Goal: Task Accomplishment & Management: Manage account settings

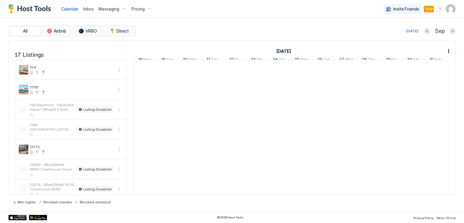
scroll to position [0, 336]
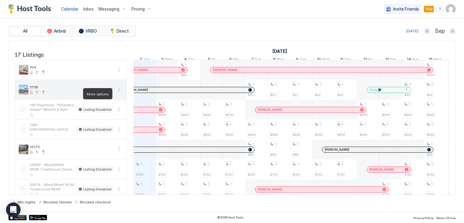
click at [117, 93] on button "More options" at bounding box center [118, 89] width 7 height 7
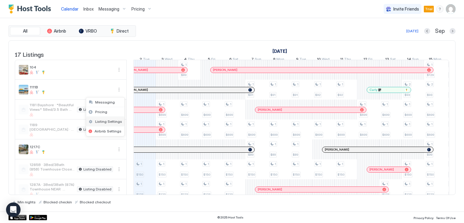
click at [104, 120] on span "Listing Settings" at bounding box center [108, 121] width 27 height 5
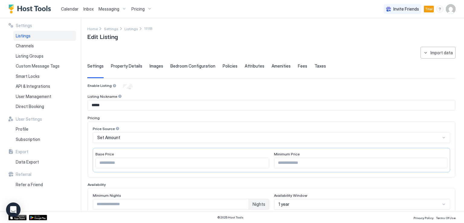
drag, startPoint x: 126, startPoint y: 66, endPoint x: 146, endPoint y: 75, distance: 22.1
click at [126, 66] on span "Property Details" at bounding box center [126, 65] width 31 height 5
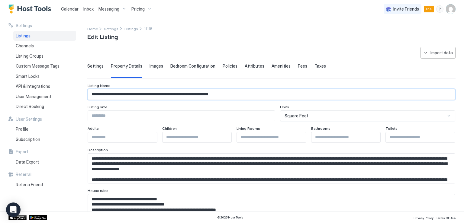
drag, startPoint x: 92, startPoint y: 93, endPoint x: 258, endPoint y: 98, distance: 166.9
click at [258, 98] on input "**********" at bounding box center [271, 94] width 367 height 10
click at [121, 164] on textarea "Input Field" at bounding box center [269, 169] width 363 height 30
drag, startPoint x: 93, startPoint y: 156, endPoint x: 314, endPoint y: 170, distance: 221.7
click at [314, 170] on textarea "Input Field" at bounding box center [269, 169] width 363 height 30
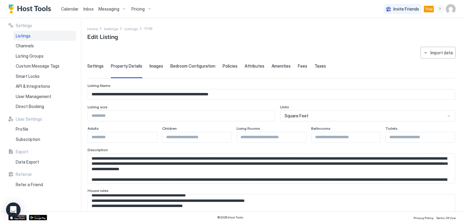
scroll to position [30, 0]
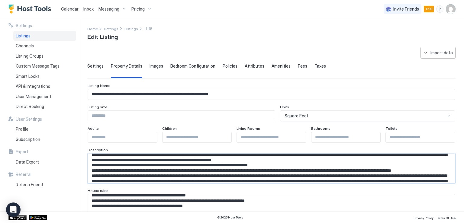
click at [182, 176] on textarea "Input Field" at bounding box center [269, 169] width 363 height 30
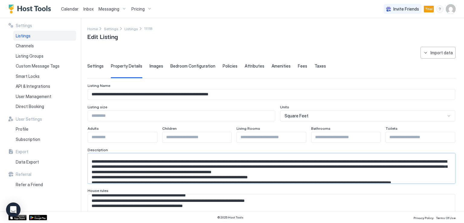
scroll to position [13, 0]
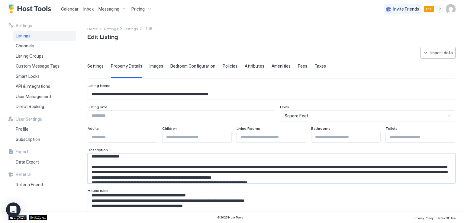
drag, startPoint x: 91, startPoint y: 167, endPoint x: 265, endPoint y: 172, distance: 174.5
click at [265, 172] on textarea "Input Field" at bounding box center [269, 169] width 363 height 30
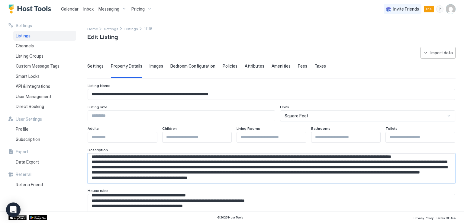
scroll to position [60, 0]
drag, startPoint x: 268, startPoint y: 171, endPoint x: 272, endPoint y: 183, distance: 12.5
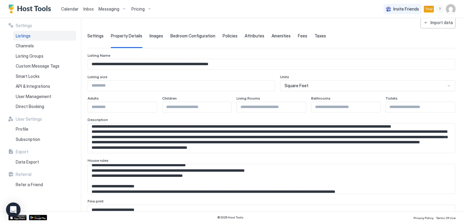
click at [154, 153] on textarea "Input Field" at bounding box center [269, 139] width 363 height 30
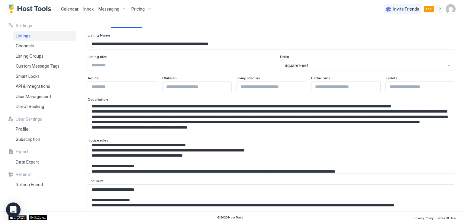
scroll to position [60, 0]
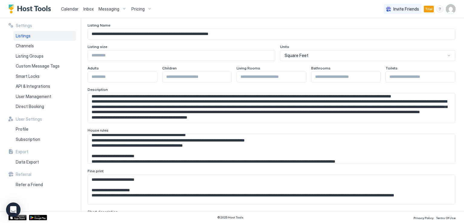
click at [113, 123] on textarea "Input Field" at bounding box center [269, 108] width 363 height 30
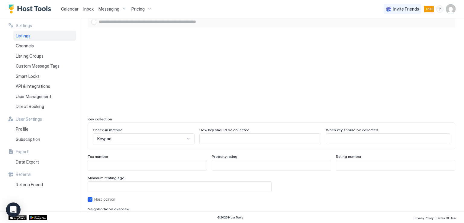
scroll to position [562, 0]
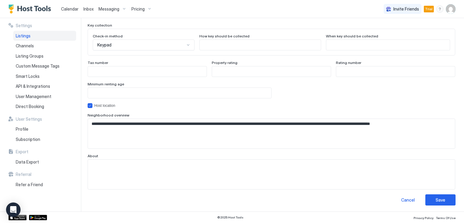
drag, startPoint x: 92, startPoint y: 180, endPoint x: 187, endPoint y: 69, distance: 145.7
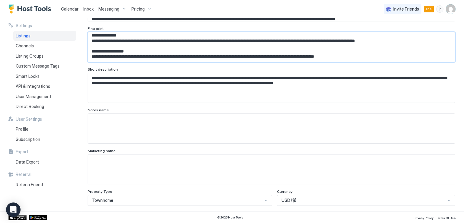
scroll to position [169, 0]
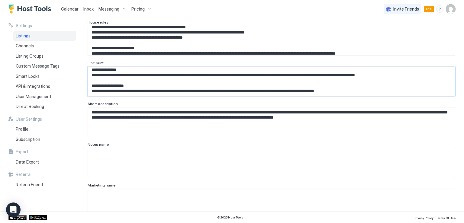
click at [139, 15] on textarea "Input Field" at bounding box center [269, 0] width 363 height 30
click at [123, 15] on textarea "Input Field" at bounding box center [269, 0] width 363 height 30
drag, startPoint x: 95, startPoint y: 70, endPoint x: 160, endPoint y: 83, distance: 65.9
click at [161, 15] on textarea "Input Field" at bounding box center [269, 0] width 363 height 30
click at [157, 15] on textarea "Input Field" at bounding box center [269, 0] width 363 height 30
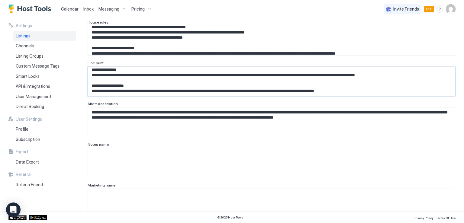
scroll to position [123, 0]
drag, startPoint x: 91, startPoint y: 67, endPoint x: 385, endPoint y: 90, distance: 295.4
click at [385, 15] on textarea "Input Field" at bounding box center [269, 0] width 363 height 30
drag, startPoint x: 94, startPoint y: 112, endPoint x: 420, endPoint y: 121, distance: 326.6
click at [420, 15] on textarea "**********" at bounding box center [269, 0] width 363 height 30
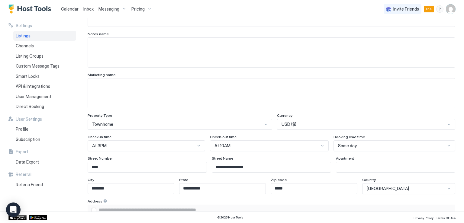
scroll to position [290, 0]
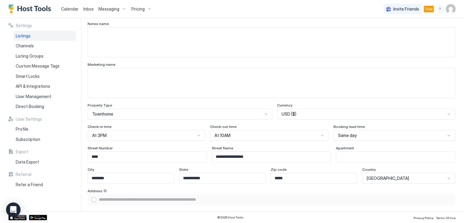
click at [361, 159] on input "Input Field" at bounding box center [395, 157] width 119 height 10
type input "*"
type input "**********"
type input "*"
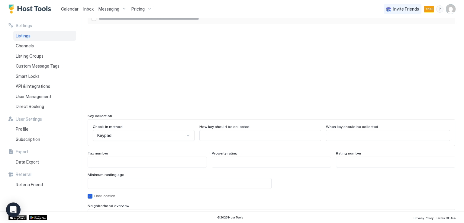
scroll to position [562, 0]
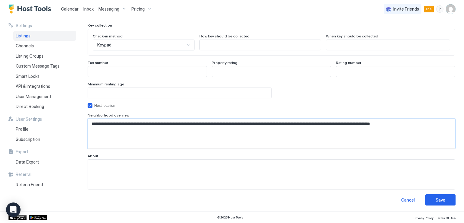
drag, startPoint x: 93, startPoint y: 121, endPoint x: 449, endPoint y: 116, distance: 356.4
click at [449, 116] on div "**********" at bounding box center [272, 131] width 368 height 36
click at [436, 201] on div "Save" at bounding box center [441, 200] width 10 height 6
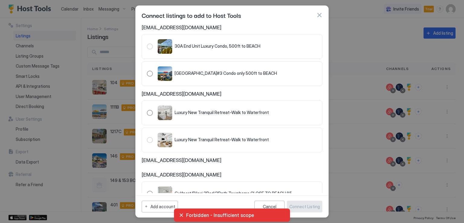
scroll to position [30, 0]
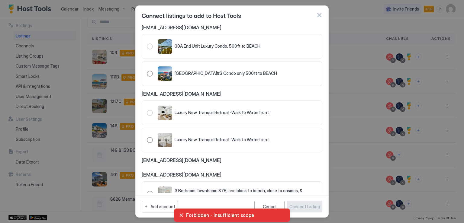
click at [321, 16] on button "button" at bounding box center [319, 15] width 6 height 6
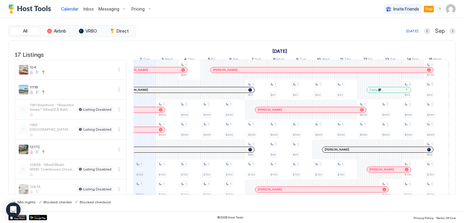
scroll to position [30, 0]
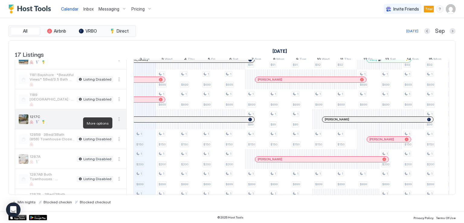
click at [116, 123] on button "More options" at bounding box center [118, 119] width 7 height 7
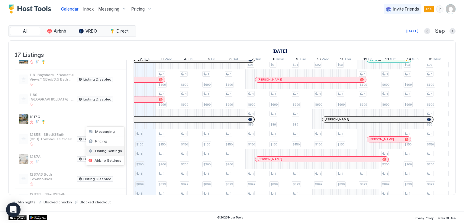
click at [108, 151] on span "Listing Settings" at bounding box center [108, 151] width 27 height 5
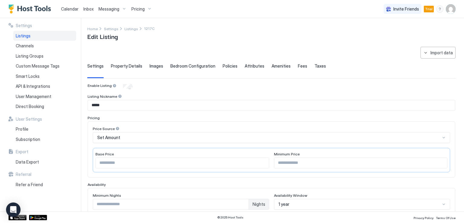
click at [226, 66] on span "Policies" at bounding box center [230, 65] width 15 height 5
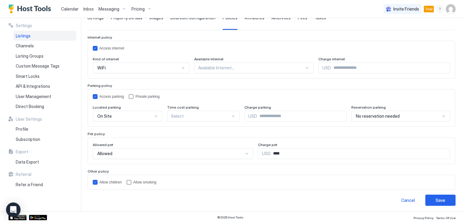
scroll to position [48, 0]
click at [272, 157] on input "***" at bounding box center [361, 154] width 180 height 10
click at [271, 153] on input "***" at bounding box center [361, 154] width 180 height 10
type input "**"
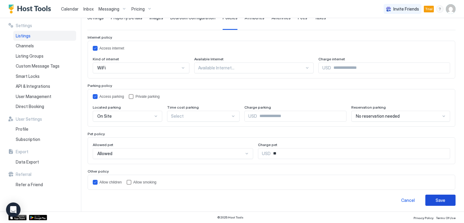
click at [436, 197] on div "Save" at bounding box center [441, 200] width 10 height 6
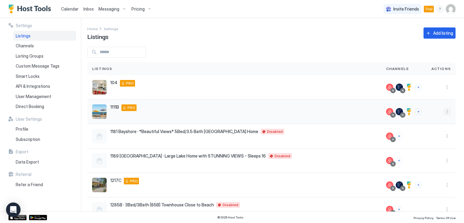
click at [444, 113] on button "More options" at bounding box center [447, 111] width 7 height 7
click at [426, 137] on div "Listing Settings" at bounding box center [427, 140] width 41 height 10
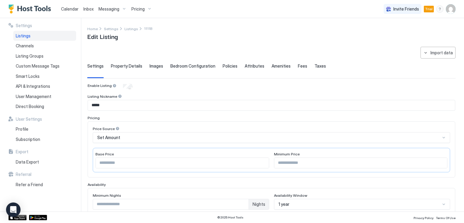
click at [299, 66] on span "Fees" at bounding box center [302, 65] width 9 height 5
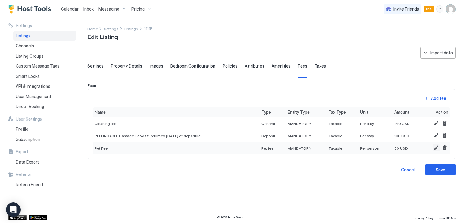
click at [434, 148] on button "Edit" at bounding box center [436, 147] width 7 height 7
